Goal: Information Seeking & Learning: Learn about a topic

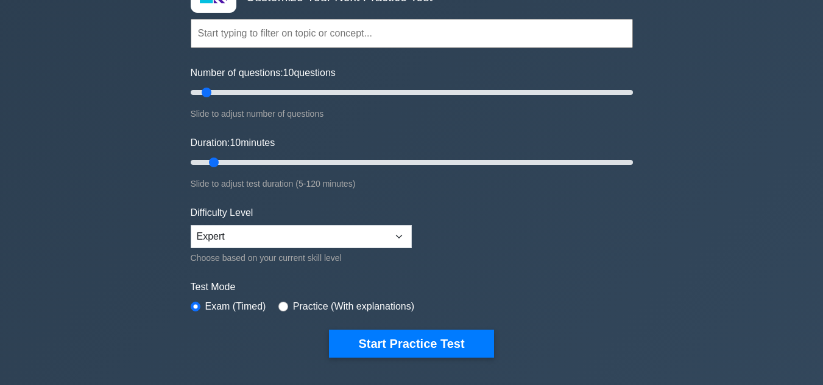
scroll to position [104, 0]
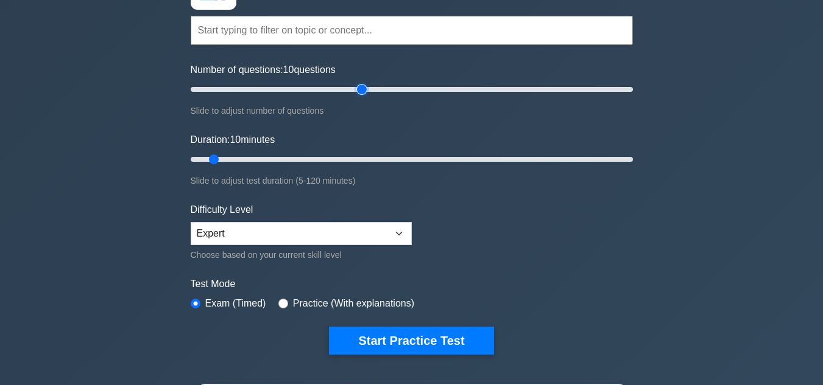
click at [364, 90] on input "Number of questions: 10 questions" at bounding box center [412, 89] width 442 height 15
click at [595, 89] on input "Number of questions: 80 questions" at bounding box center [412, 89] width 442 height 15
type input "200"
click at [628, 87] on input "Number of questions: 200 questions" at bounding box center [412, 89] width 442 height 15
type input "120"
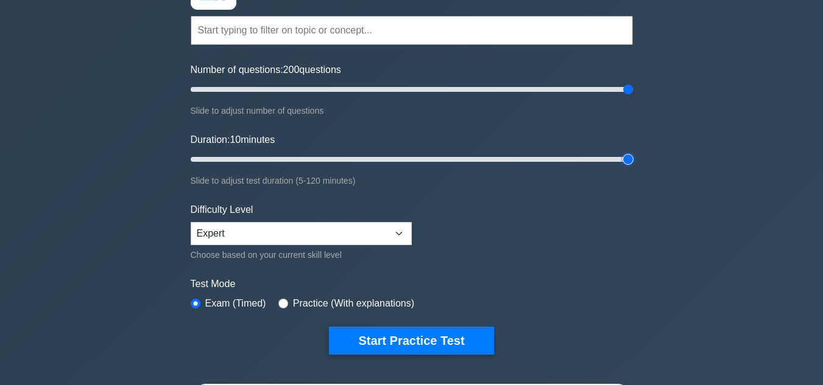
click at [630, 158] on input "Duration: 10 minutes" at bounding box center [412, 159] width 442 height 15
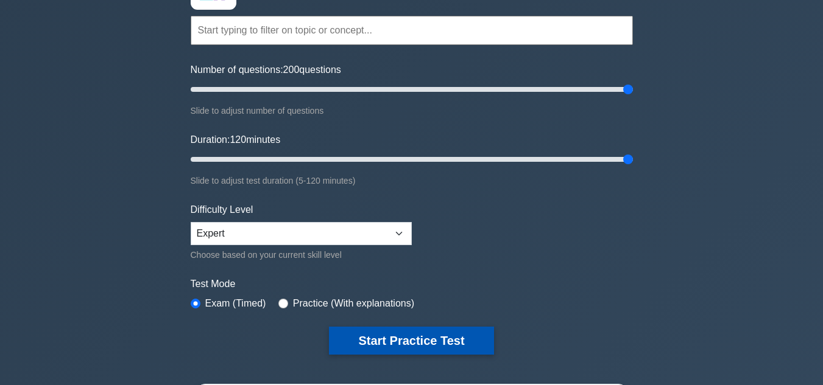
click at [395, 341] on button "Start Practice Test" at bounding box center [411, 341] width 164 height 28
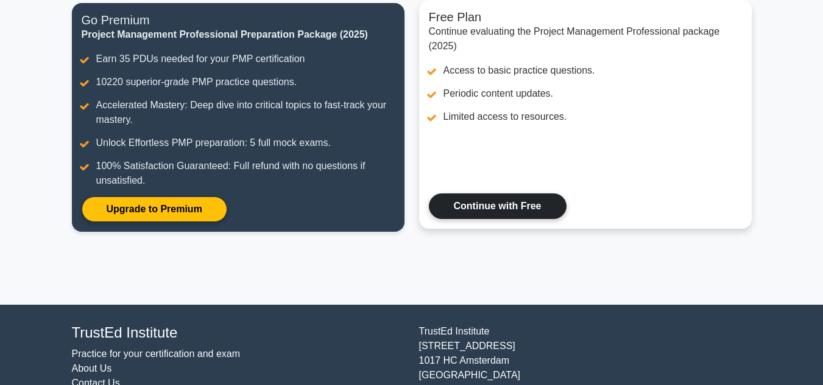
scroll to position [164, 0]
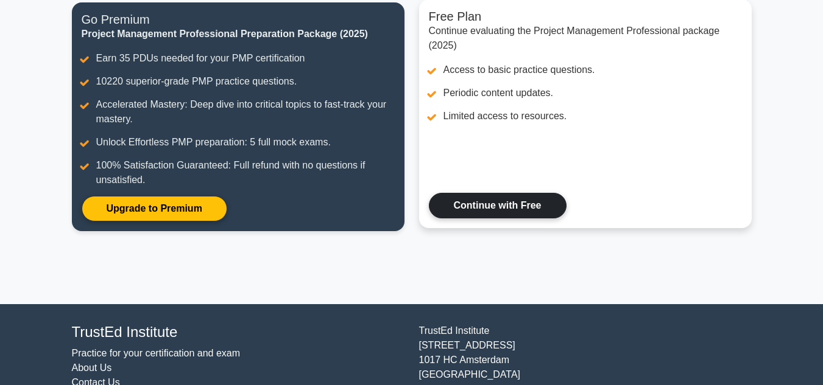
click at [506, 206] on link "Continue with Free" at bounding box center [498, 206] width 138 height 26
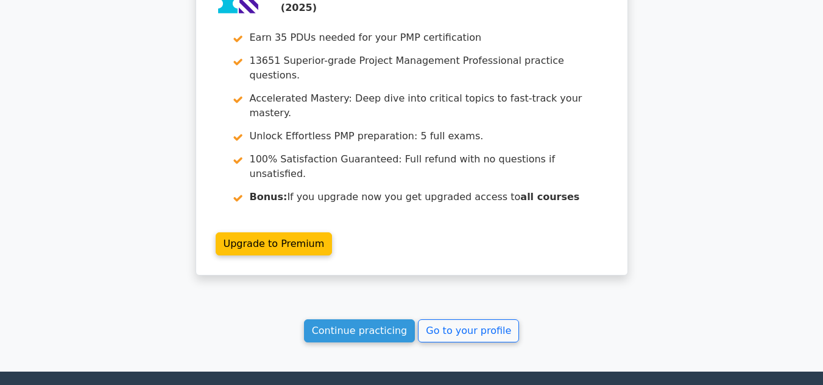
scroll to position [2022, 0]
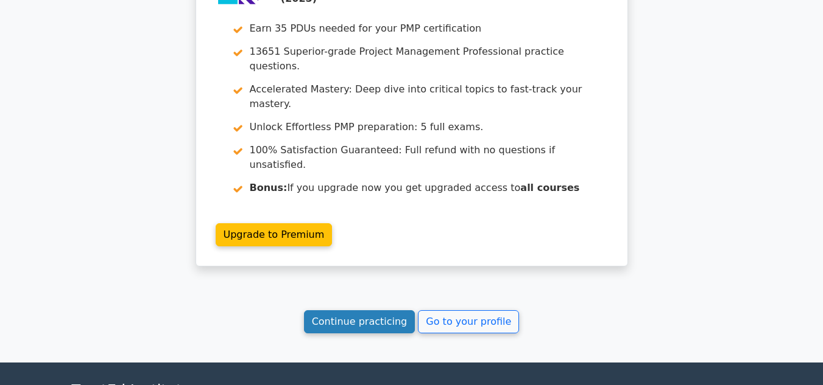
click at [385, 311] on link "Continue practicing" at bounding box center [359, 322] width 111 height 23
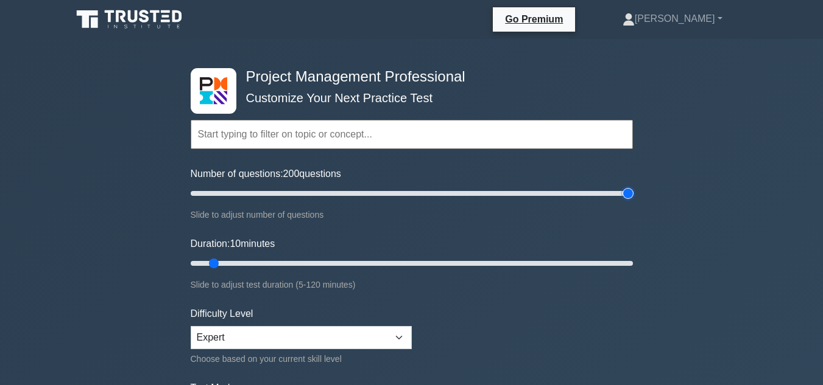
type input "200"
click at [626, 193] on input "Number of questions: 200 questions" at bounding box center [412, 193] width 442 height 15
type input "120"
click at [624, 262] on input "Duration: 120 minutes" at bounding box center [412, 263] width 442 height 15
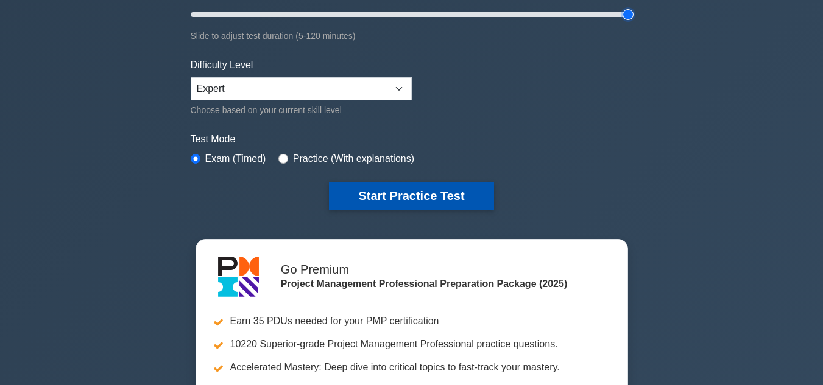
scroll to position [245, 0]
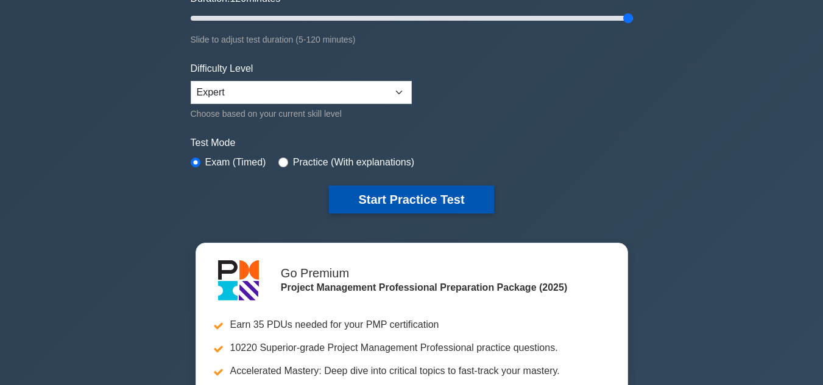
click at [410, 199] on button "Start Practice Test" at bounding box center [411, 200] width 164 height 28
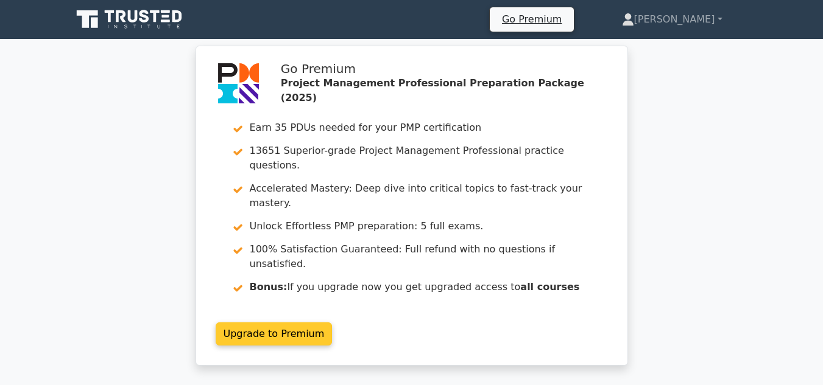
click at [283, 323] on link "Upgrade to Premium" at bounding box center [274, 334] width 117 height 23
